Goal: Information Seeking & Learning: Find specific fact

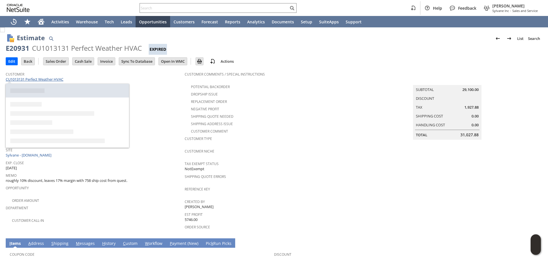
click at [51, 78] on link "CU1013131 Perfect Weather HVAC" at bounding box center [35, 79] width 59 height 5
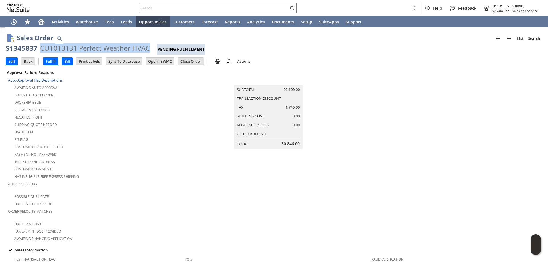
drag, startPoint x: 39, startPoint y: 45, endPoint x: 148, endPoint y: 45, distance: 108.2
click at [148, 45] on div "CU1013131 Perfect Weather HVAC" at bounding box center [95, 48] width 110 height 9
copy div "CU1013131 Perfect Weather HVAC"
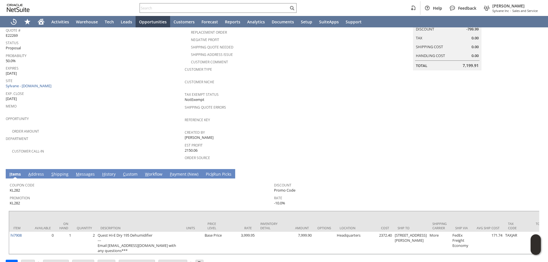
scroll to position [81, 0]
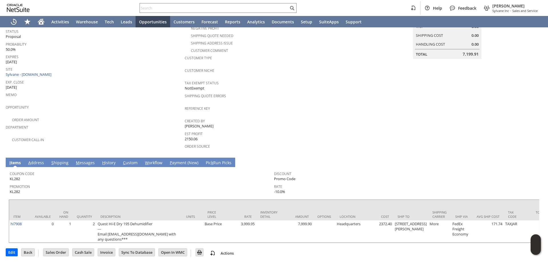
click at [144, 128] on div "Department" at bounding box center [94, 129] width 176 height 12
click at [133, 131] on td "Department" at bounding box center [95, 129] width 179 height 13
click at [166, 184] on div "Promotion KL282" at bounding box center [140, 189] width 261 height 12
click at [118, 136] on div "Customer Call-in" at bounding box center [95, 139] width 179 height 7
click at [147, 197] on div at bounding box center [274, 198] width 531 height 3
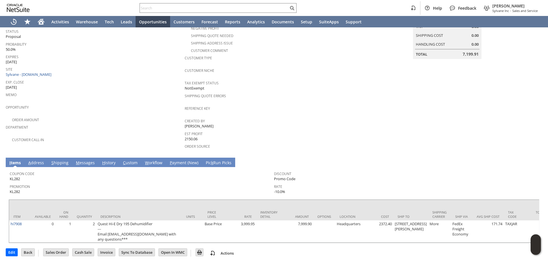
click at [127, 123] on span "Department" at bounding box center [94, 126] width 176 height 7
click at [155, 186] on div "Promotion KL282" at bounding box center [140, 189] width 261 height 12
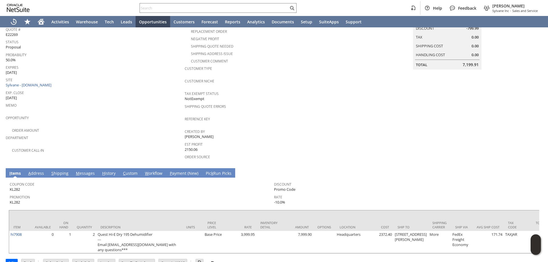
scroll to position [24, 0]
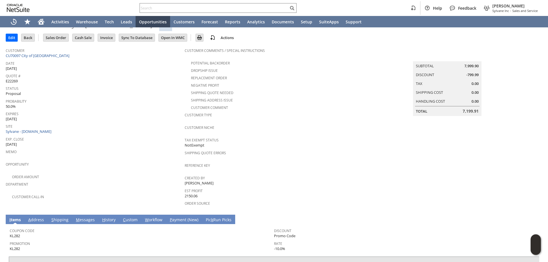
click at [180, 240] on span "Promotion" at bounding box center [140, 243] width 261 height 7
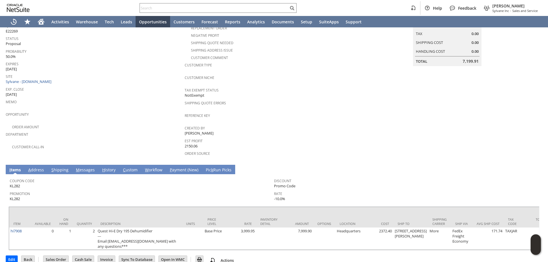
scroll to position [81, 0]
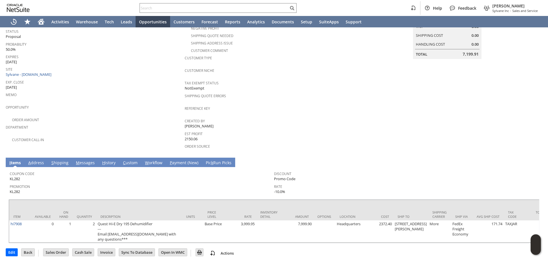
click at [141, 136] on div "Customer Call-in" at bounding box center [95, 139] width 179 height 7
click at [160, 204] on td "Description" at bounding box center [139, 210] width 86 height 21
click at [171, 188] on div "Promotion KL282" at bounding box center [140, 189] width 261 height 12
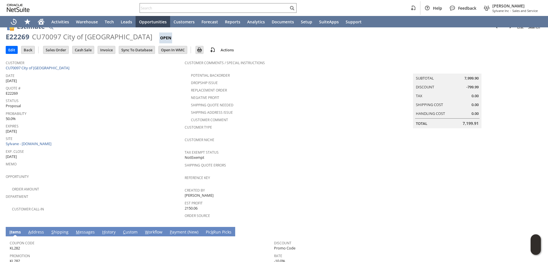
scroll to position [0, 0]
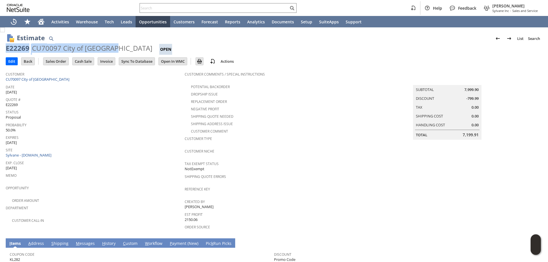
drag, startPoint x: 114, startPoint y: 48, endPoint x: 11, endPoint y: 50, distance: 103.1
click at [5, 51] on div "Estimate List Search E22269 CU70097 City of Rushford Open Go Edit Back New Make…" at bounding box center [274, 186] width 548 height 318
copy div "E22269 CU70097 City of Rushford"
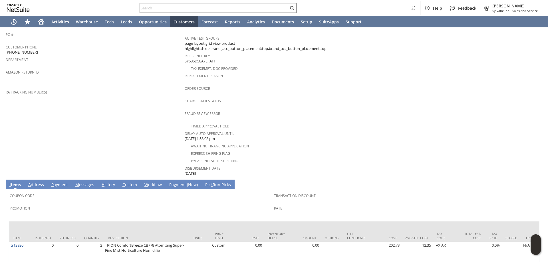
scroll to position [200, 0]
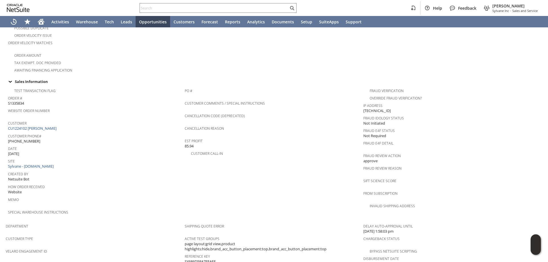
scroll to position [171, 0]
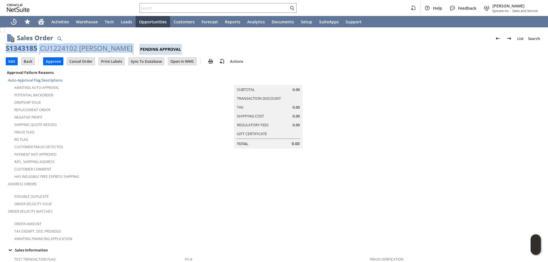
drag, startPoint x: 5, startPoint y: 48, endPoint x: 133, endPoint y: 46, distance: 128.2
copy div "S1343185 CU1224102 [PERSON_NAME]"
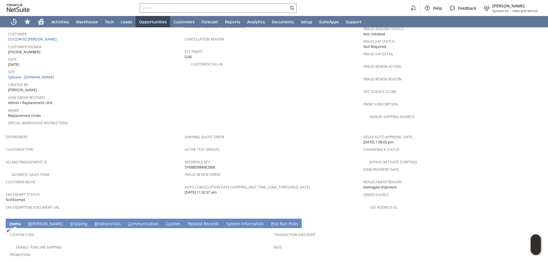
scroll to position [285, 0]
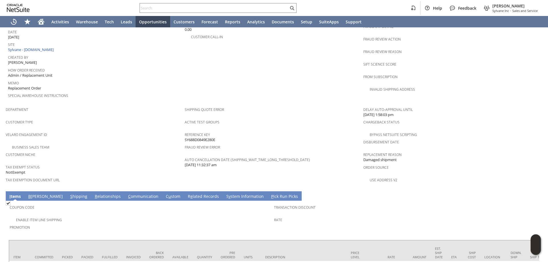
click at [196, 224] on span "Promotion" at bounding box center [140, 227] width 261 height 7
click at [232, 224] on span "Promotion" at bounding box center [140, 227] width 261 height 7
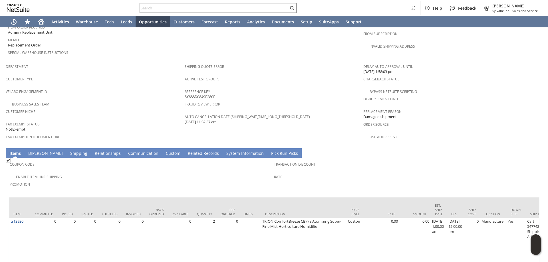
scroll to position [343, 0]
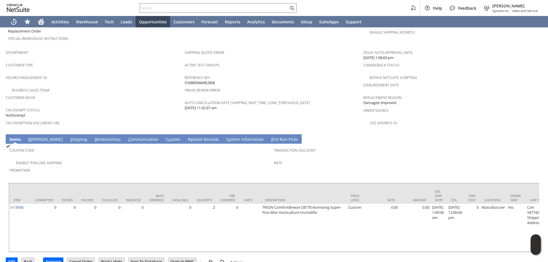
click at [240, 159] on div "Enable Item Line Shipping" at bounding box center [142, 162] width 264 height 7
click at [241, 166] on td "Promotion" at bounding box center [142, 172] width 264 height 13
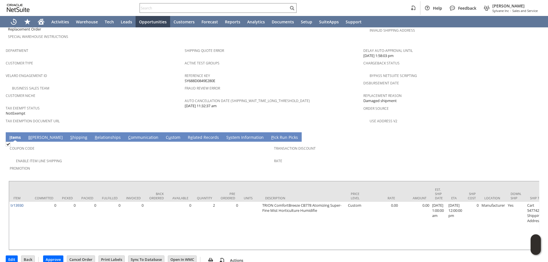
scroll to position [0, 21]
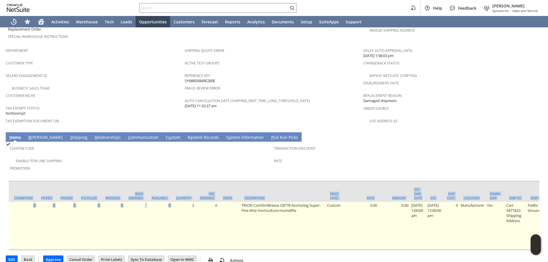
drag, startPoint x: 190, startPoint y: 236, endPoint x: 135, endPoint y: 234, distance: 55.2
click at [154, 237] on div "Item Committed Picked Packed Fulfilled Invoiced Back Ordered Available Quantity…" at bounding box center [274, 216] width 531 height 70
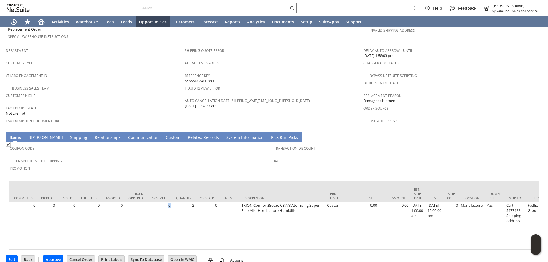
scroll to position [0, 0]
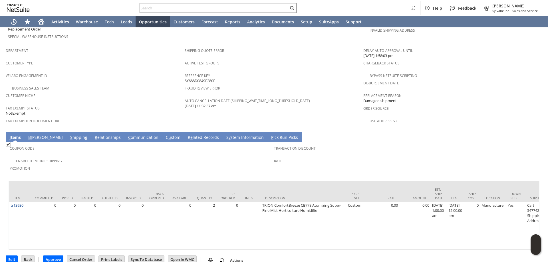
click at [243, 164] on div "Promotion" at bounding box center [140, 170] width 261 height 12
click at [436, 156] on td "Transaction Discount Rate" at bounding box center [406, 160] width 264 height 34
click at [383, 160] on td "Transaction Discount Rate" at bounding box center [406, 160] width 264 height 34
drag, startPoint x: 323, startPoint y: 159, endPoint x: 319, endPoint y: 154, distance: 5.8
click at [323, 159] on td "Transaction Discount Rate" at bounding box center [406, 160] width 264 height 34
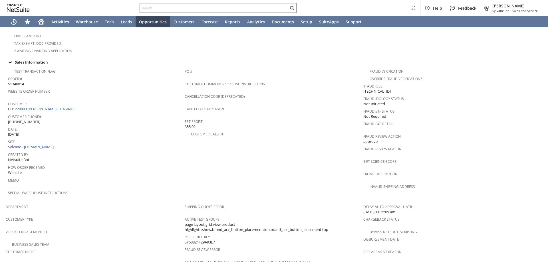
scroll to position [200, 0]
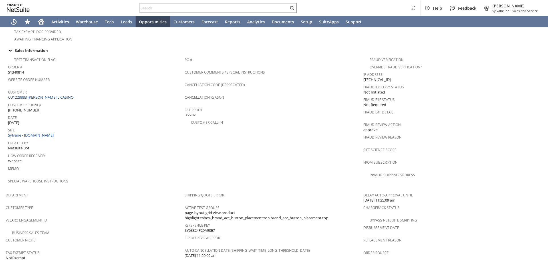
drag, startPoint x: 188, startPoint y: 134, endPoint x: 185, endPoint y: 134, distance: 3.2
click at [185, 134] on tbody "Approval Failure Reasons Auto-Approval Flag Descriptions Awaiting Auto-Approval…" at bounding box center [274, 71] width 537 height 405
click at [217, 222] on div "Reference Key SY68824F29A93E7" at bounding box center [273, 228] width 176 height 12
drag, startPoint x: 206, startPoint y: 221, endPoint x: 169, endPoint y: 219, distance: 37.4
click at [185, 222] on div "Reference Key SY68824F29A93E7" at bounding box center [273, 228] width 176 height 12
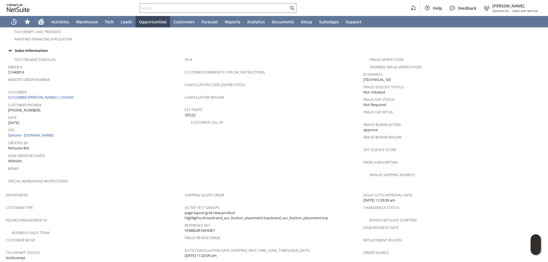
copy span "SY68824F29A93E7"
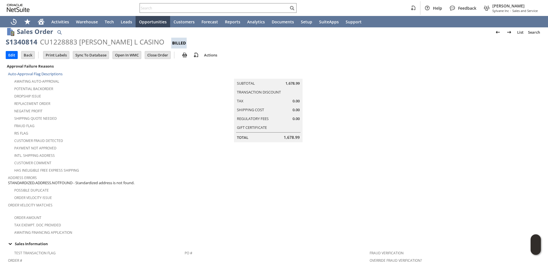
scroll to position [0, 0]
